Goal: Transaction & Acquisition: Purchase product/service

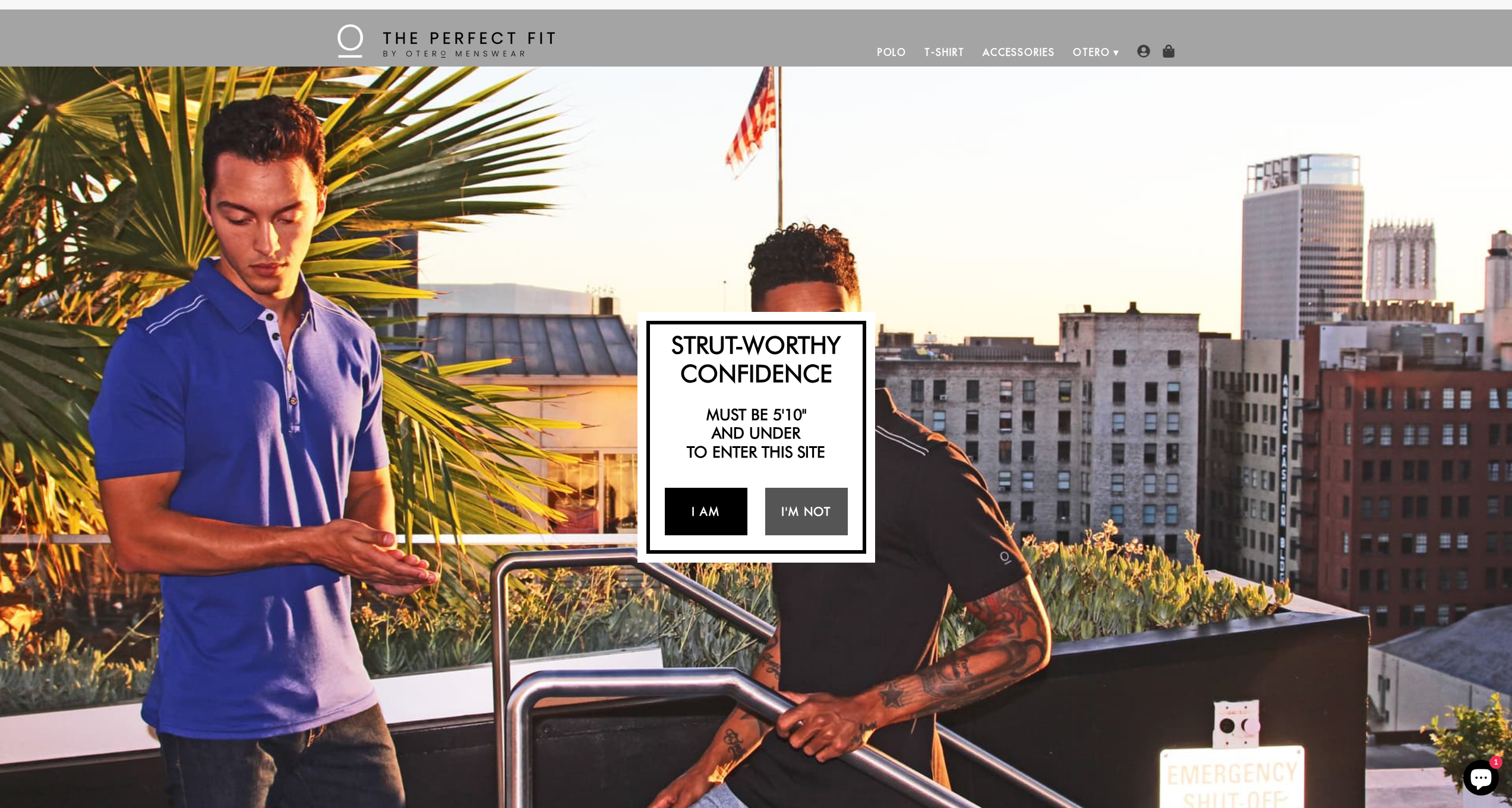
click at [730, 515] on link "I Am" at bounding box center [706, 512] width 83 height 48
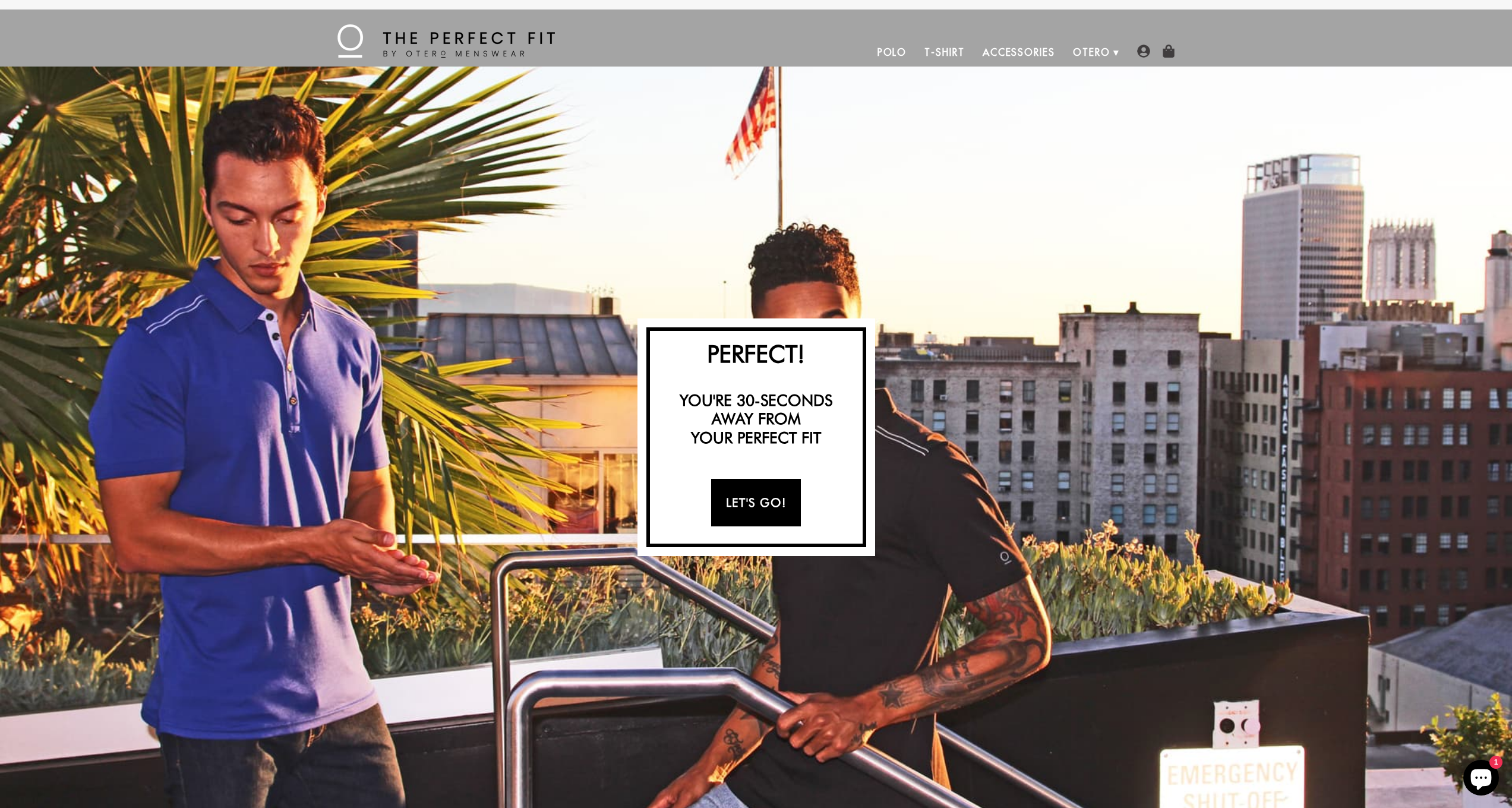
click at [737, 511] on link "Let's Go!" at bounding box center [756, 503] width 90 height 48
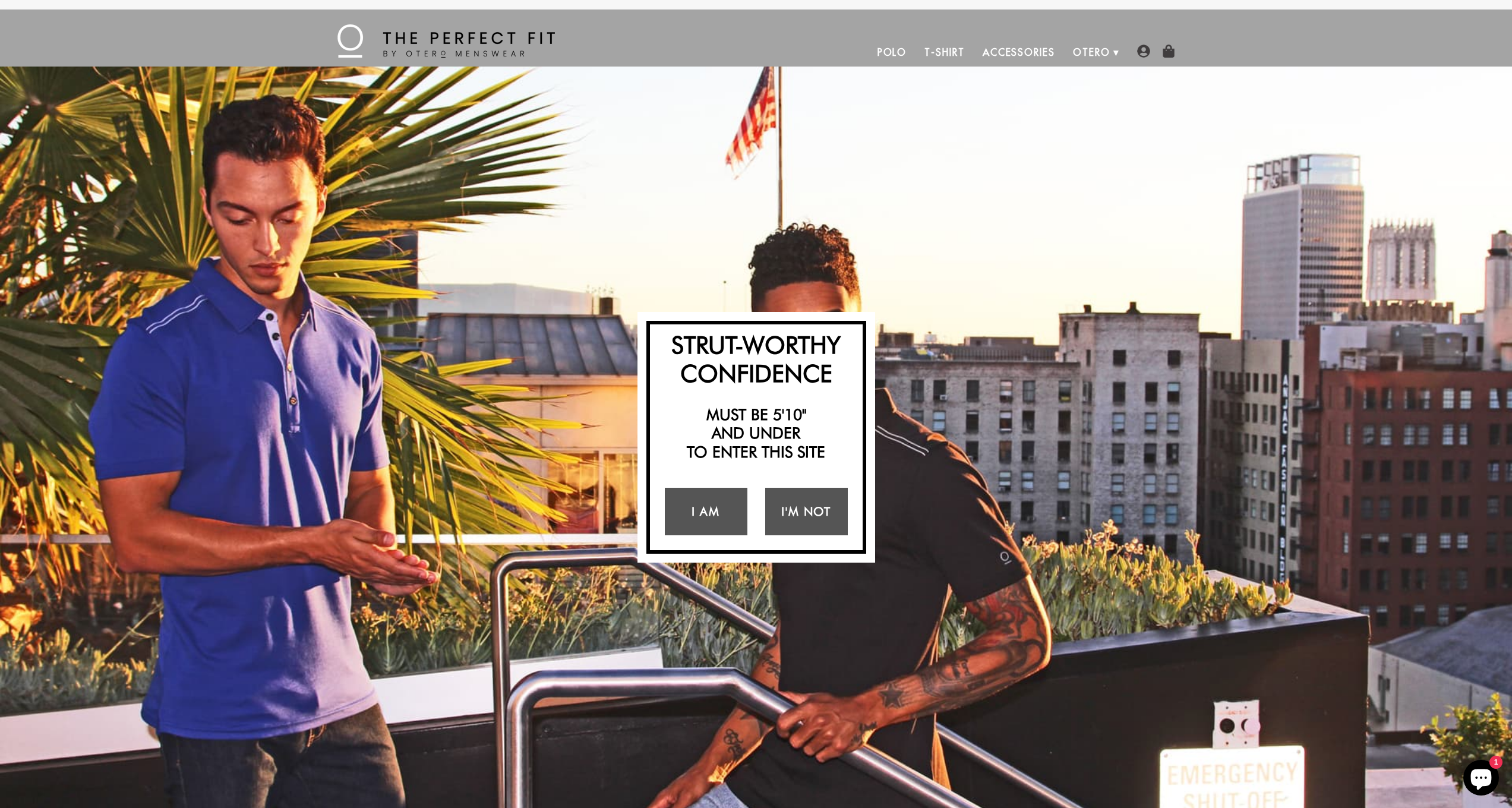
click at [896, 52] on link "Polo" at bounding box center [892, 52] width 48 height 28
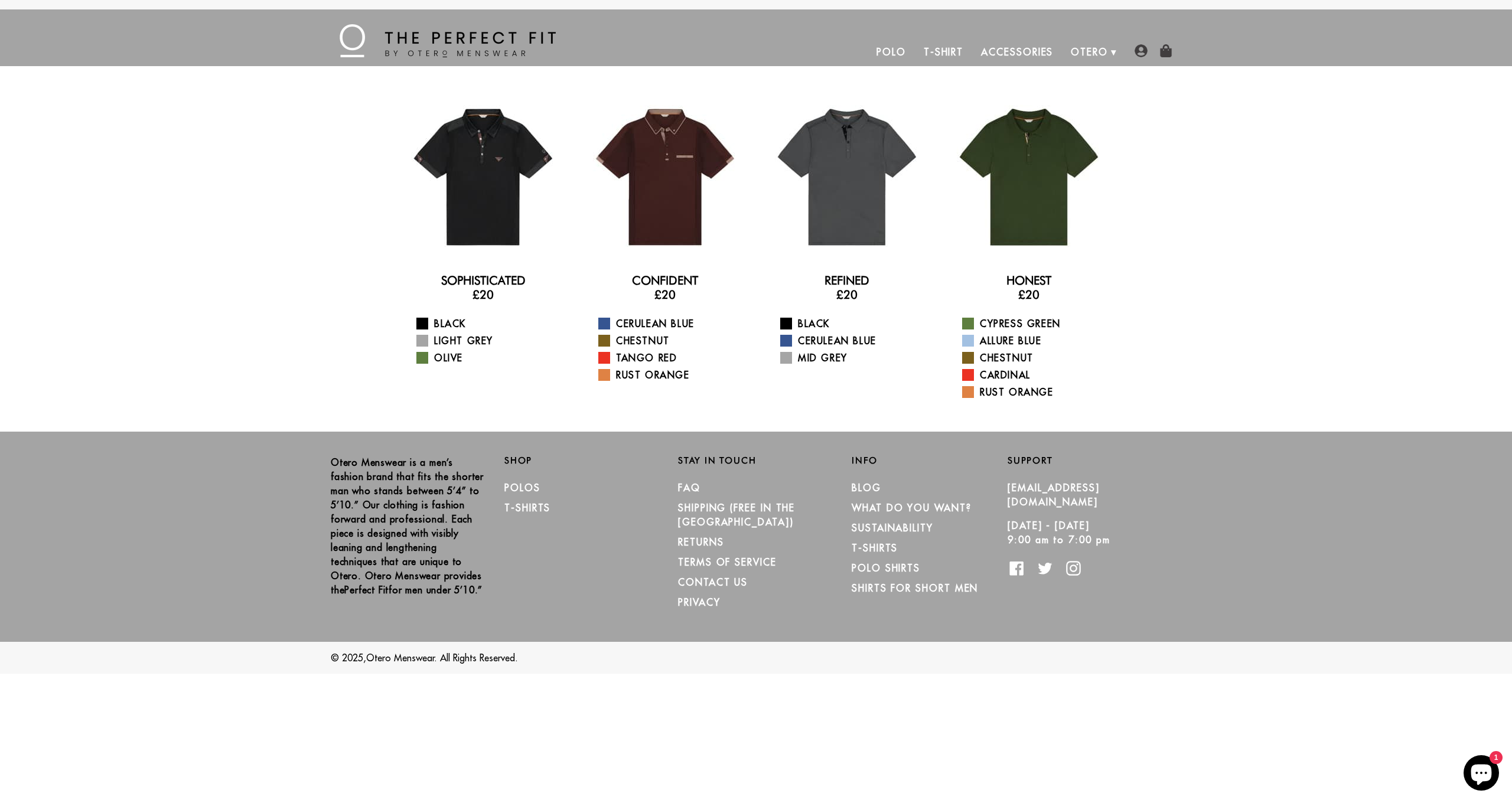
click at [922, 56] on link "T-Shirt" at bounding box center [944, 51] width 57 height 28
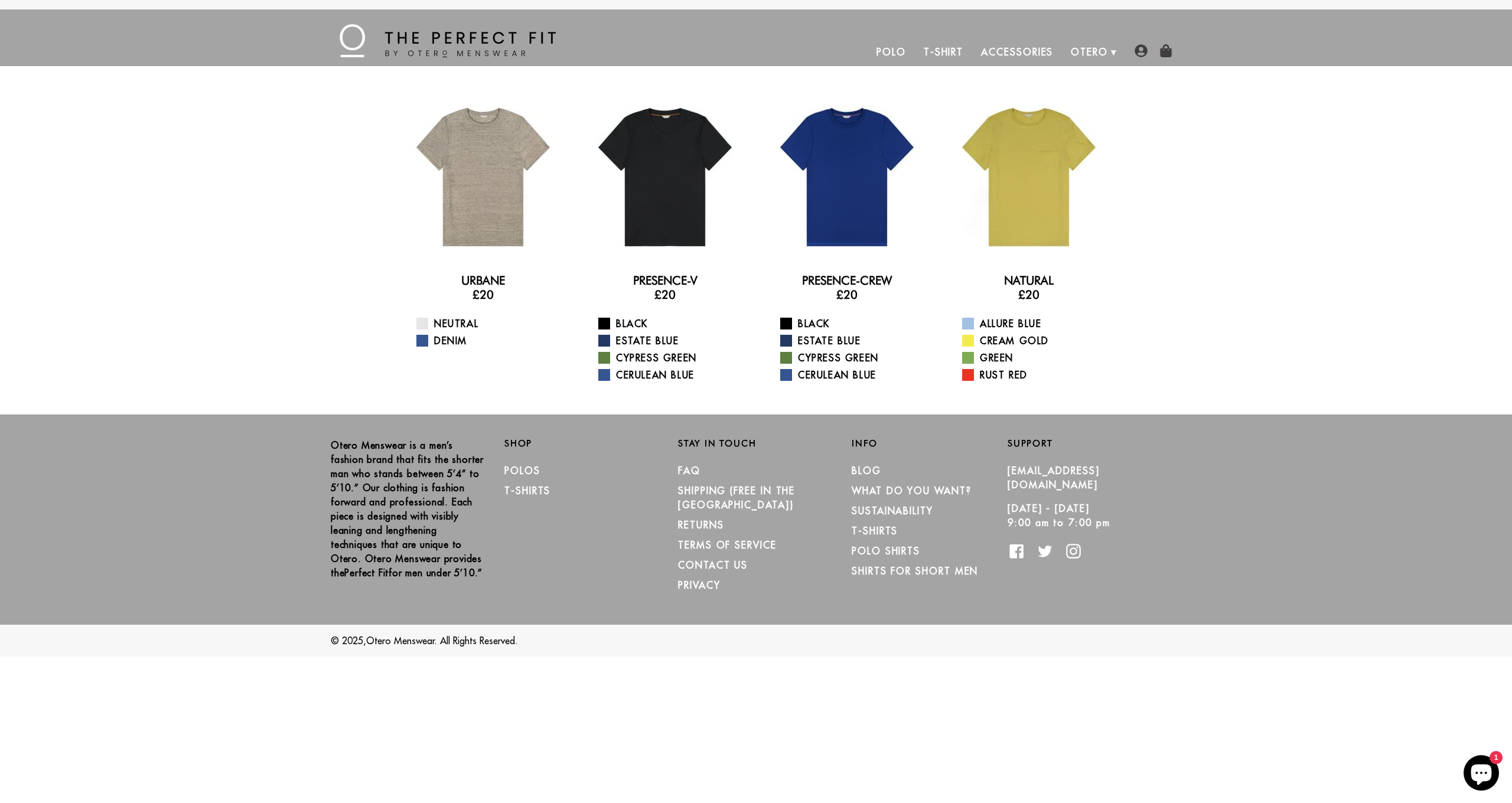
click at [878, 54] on link "Polo" at bounding box center [891, 51] width 47 height 28
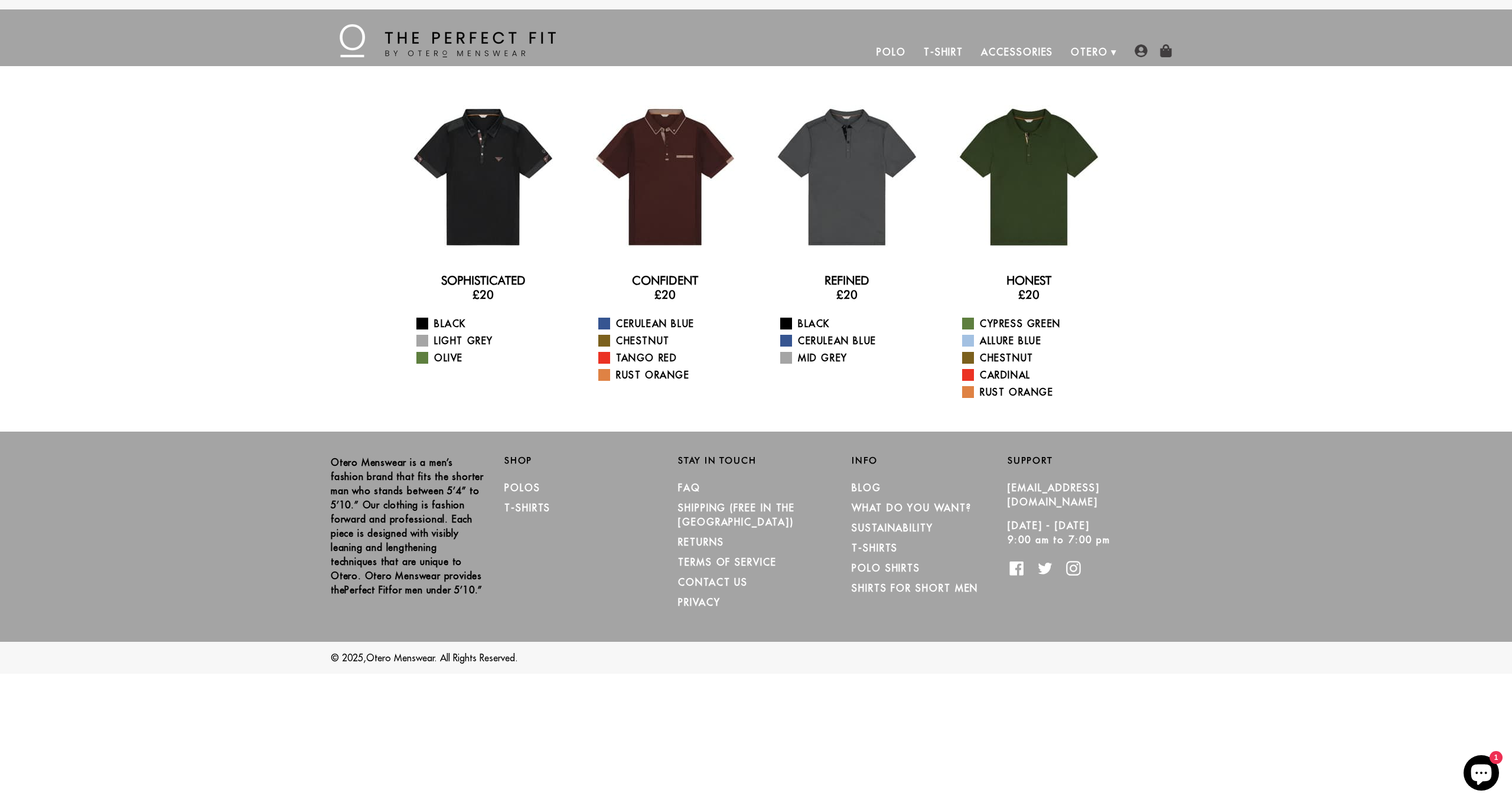
click at [296, 280] on div "Sophisticated £20 Black Light Grey Olive Confident £20 Cerulean Blue Chestnut T…" at bounding box center [756, 249] width 1512 height 365
